Goal: Obtain resource: Download file/media

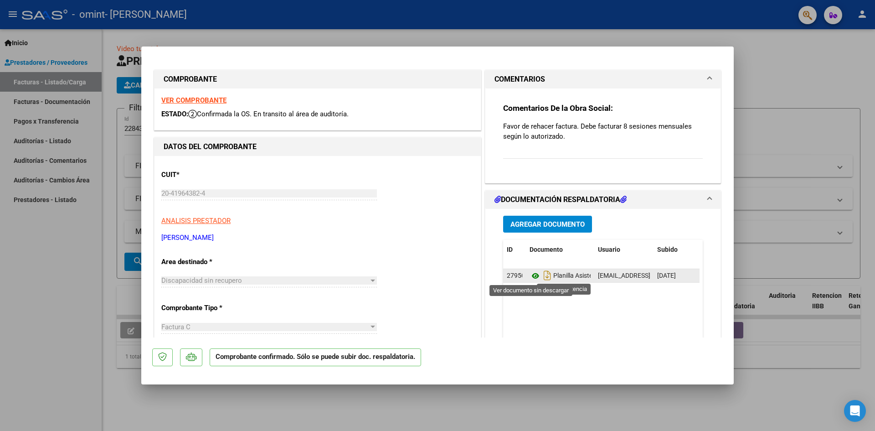
click at [532, 278] on icon at bounding box center [536, 275] width 12 height 11
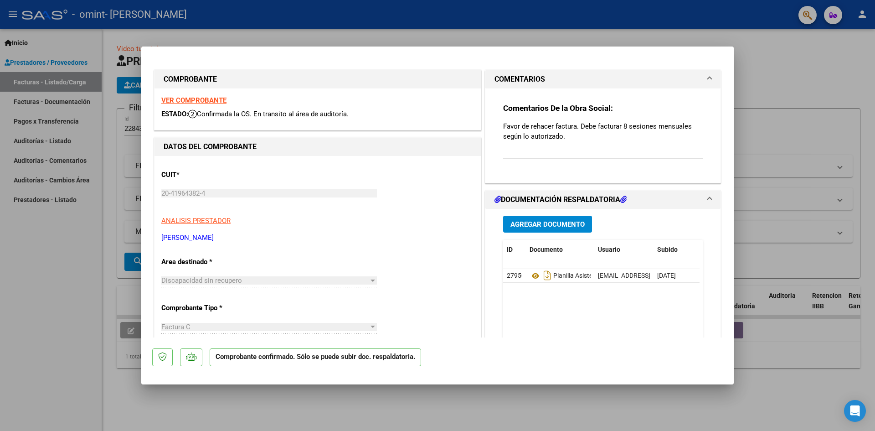
click at [816, 180] on div at bounding box center [437, 215] width 875 height 431
type input "$ 0,00"
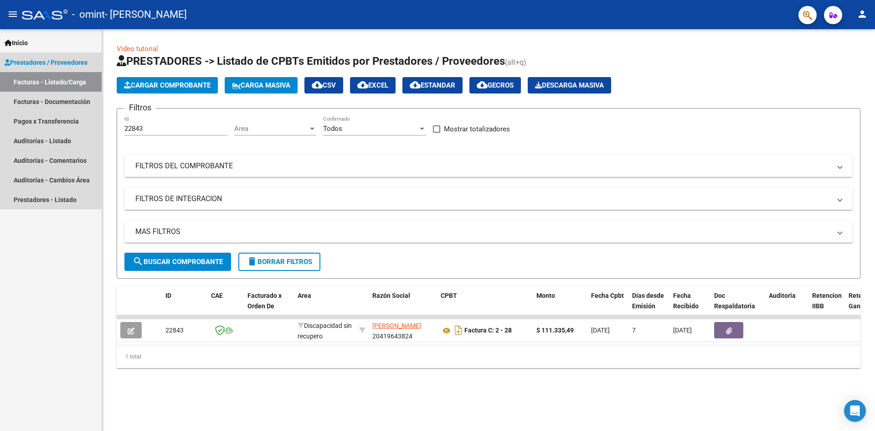
click at [51, 82] on link "Facturas - Listado/Carga" at bounding box center [51, 82] width 102 height 20
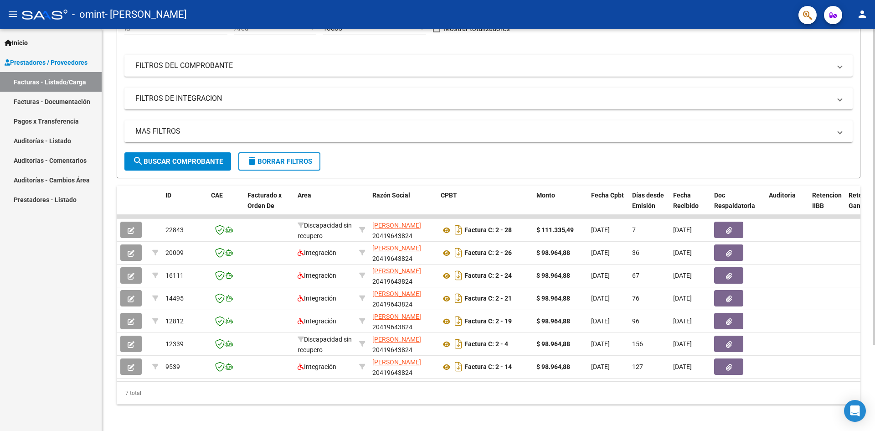
scroll to position [110, 0]
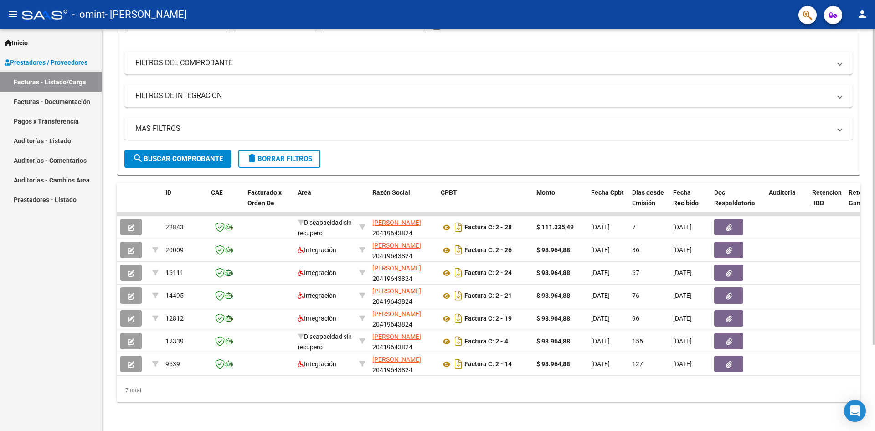
click at [869, 202] on div "Video tutorial PRESTADORES -> Listado de CPBTs Emitidos por Prestadores / Prove…" at bounding box center [489, 178] width 775 height 504
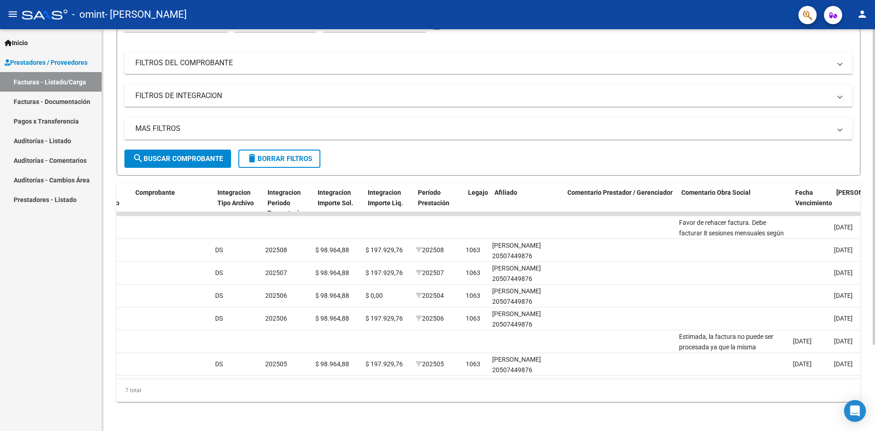
scroll to position [0, 885]
click at [674, 370] on datatable-body "22843 Discapacidad sin [PERSON_NAME] CHIABRANDO [PERSON_NAME] 20419643824 Factu…" at bounding box center [489, 295] width 744 height 166
